Goal: Obtain resource: Obtain resource

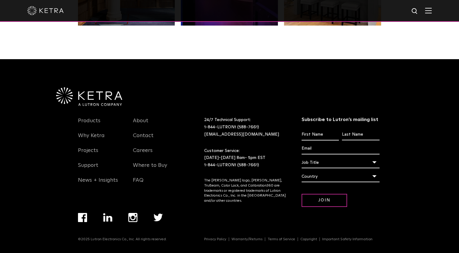
scroll to position [1276, 0]
click at [89, 117] on link "Products" at bounding box center [89, 124] width 22 height 14
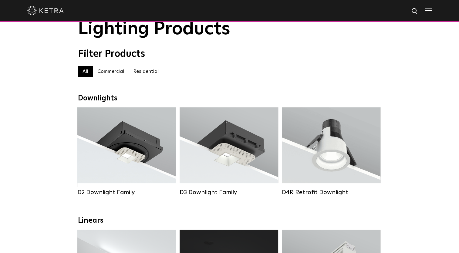
scroll to position [91, 0]
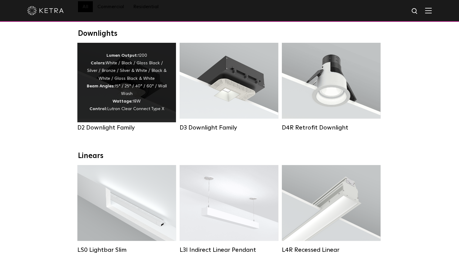
click at [118, 97] on div "Lumen Output: 1200 Colors: White / Black / Gloss Black / Silver / Bronze / Silv…" at bounding box center [127, 82] width 80 height 61
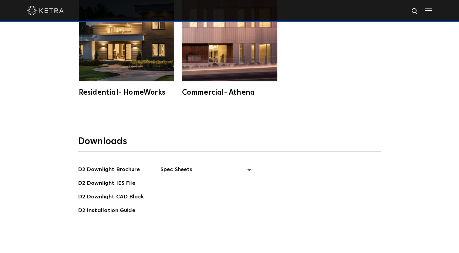
scroll to position [1670, 0]
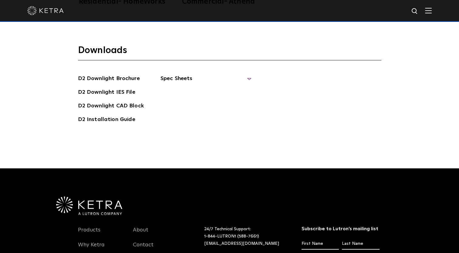
click at [190, 75] on span "Spec Sheets" at bounding box center [206, 80] width 91 height 13
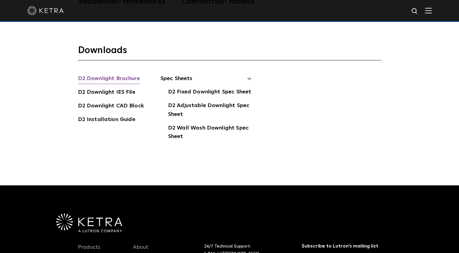
click at [104, 78] on link "D2 Downlight Brochure" at bounding box center [109, 79] width 62 height 10
click at [203, 91] on link "D2 Fixed Downlight Spec Sheet" at bounding box center [209, 93] width 83 height 10
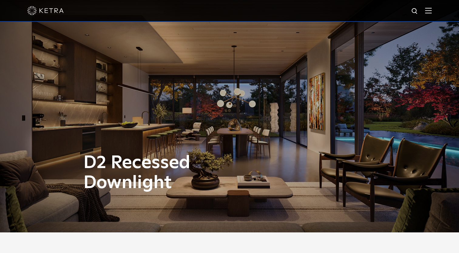
scroll to position [0, 0]
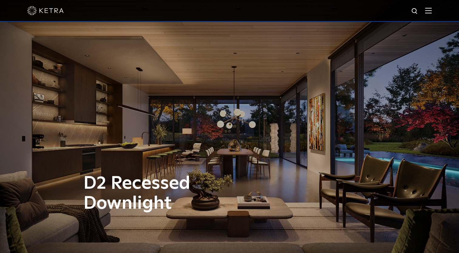
click at [431, 12] on img at bounding box center [428, 11] width 7 height 6
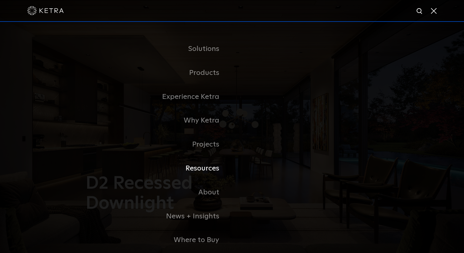
click at [213, 171] on link "Resources" at bounding box center [156, 169] width 152 height 24
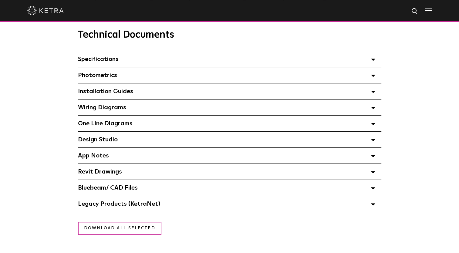
scroll to position [425, 0]
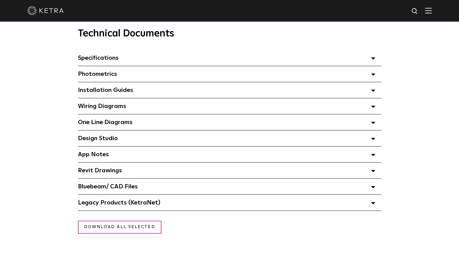
click at [98, 75] on span "Photometrics Select checkboxes to use the bulk download option below" at bounding box center [97, 74] width 39 height 6
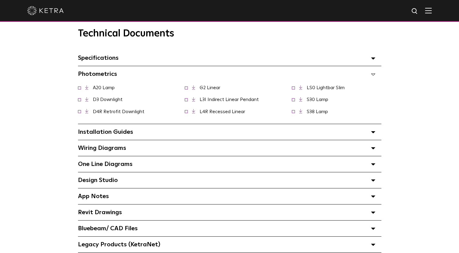
click at [101, 131] on span "Installation Guides Select checkboxes to use the bulk download option below" at bounding box center [105, 132] width 55 height 6
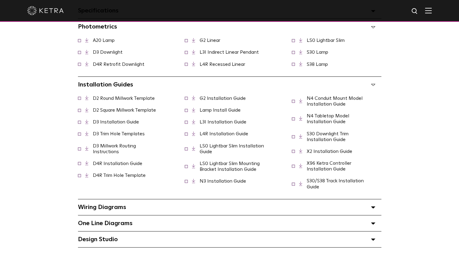
scroll to position [546, 0]
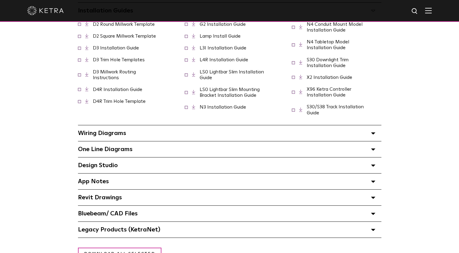
click at [114, 152] on span "One Line Diagrams Select checkboxes to use the bulk download option below" at bounding box center [105, 149] width 55 height 6
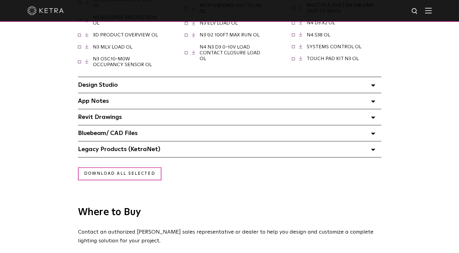
scroll to position [820, 0]
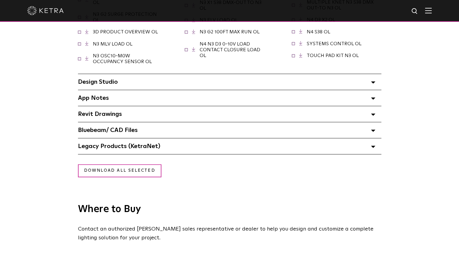
click at [102, 79] on span "Design Studio Select checkboxes to use the bulk download option below" at bounding box center [98, 82] width 40 height 6
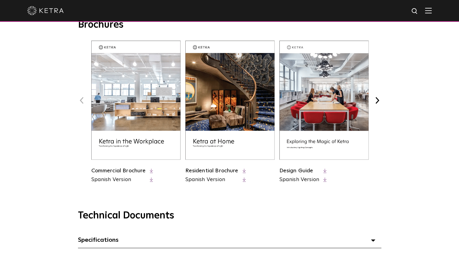
scroll to position [212, 0]
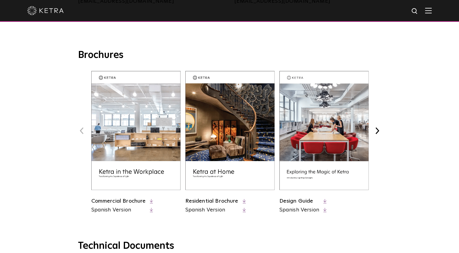
click at [232, 127] on img at bounding box center [229, 130] width 89 height 119
